Goal: Find contact information: Find contact information

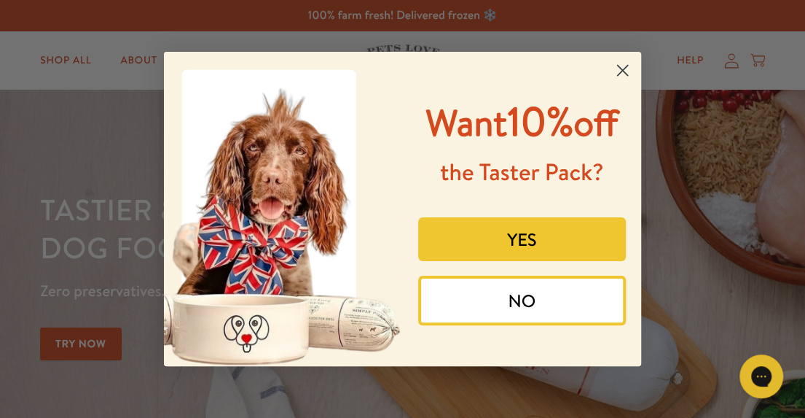
click at [294, 39] on div "Close dialog Want 10% off the Taster Pack? YES NO Submit" at bounding box center [402, 208] width 477 height 343
click at [624, 66] on circle "Close dialog" at bounding box center [623, 70] width 24 height 24
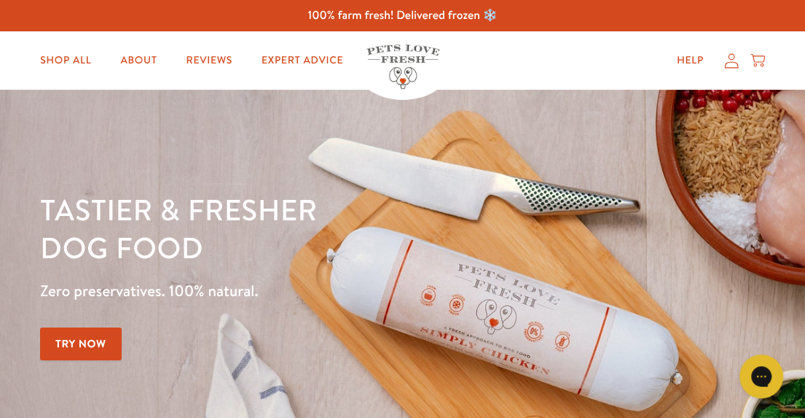
click at [643, 50] on div "Help My account Cart" at bounding box center [607, 60] width 315 height 29
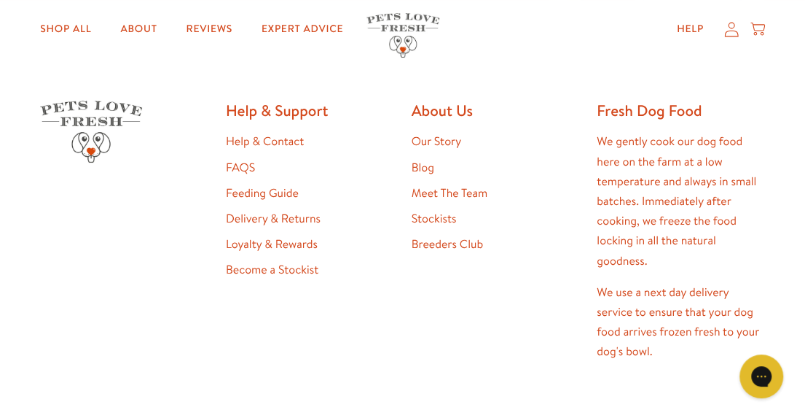
scroll to position [2432, 0]
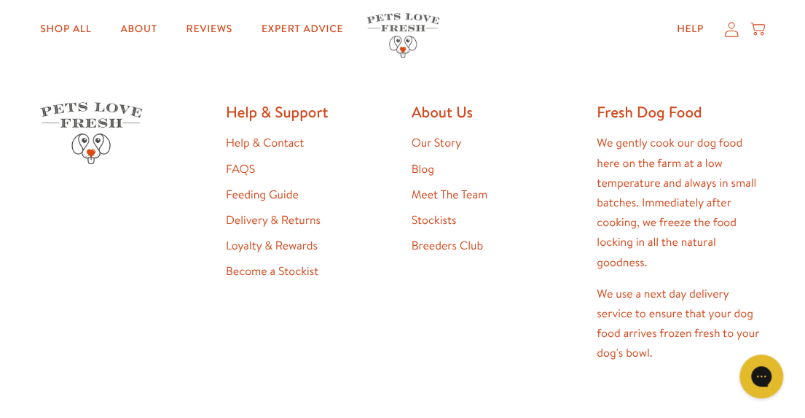
click at [294, 145] on link "Help & Contact" at bounding box center [265, 143] width 78 height 16
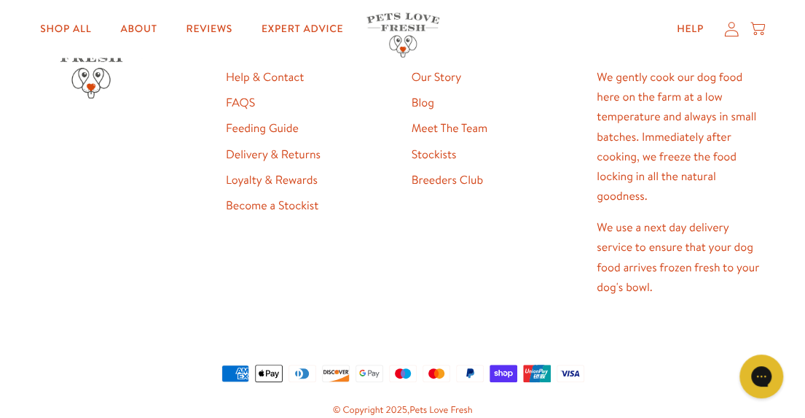
scroll to position [1414, 0]
